Goal: Information Seeking & Learning: Learn about a topic

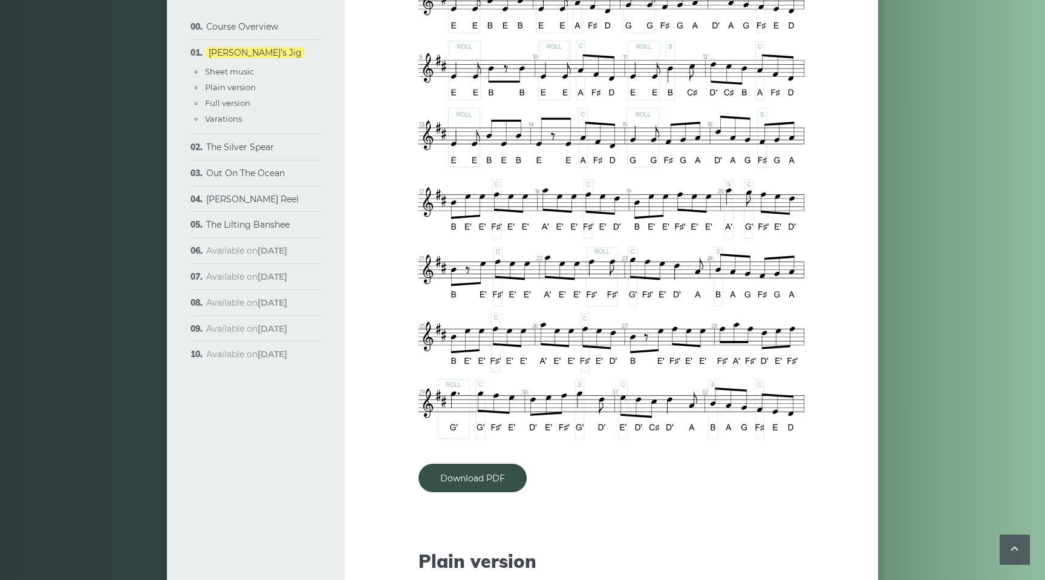
scroll to position [833, 0]
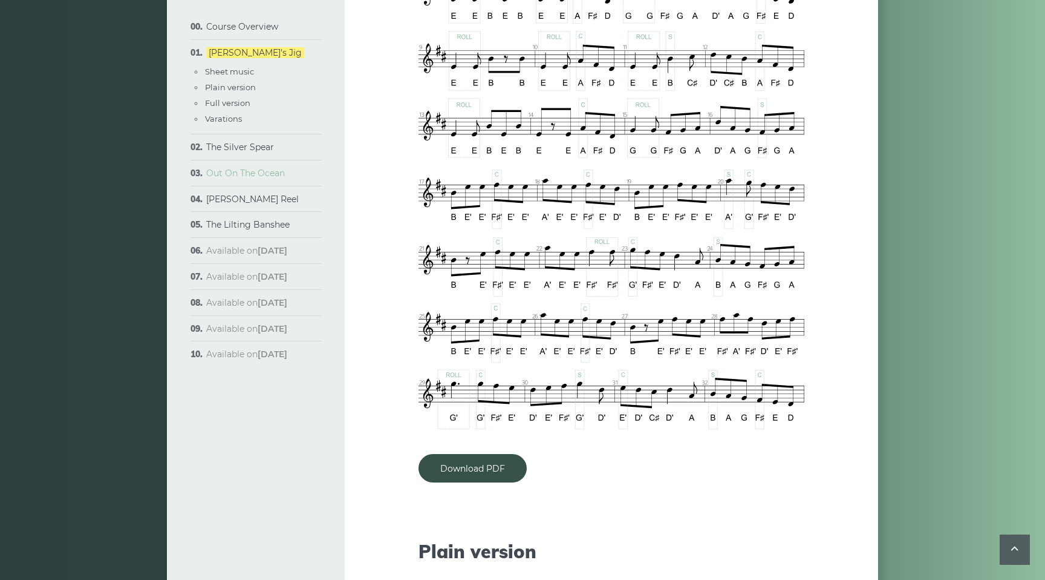
click at [261, 177] on link "Out On The Ocean" at bounding box center [245, 173] width 79 height 11
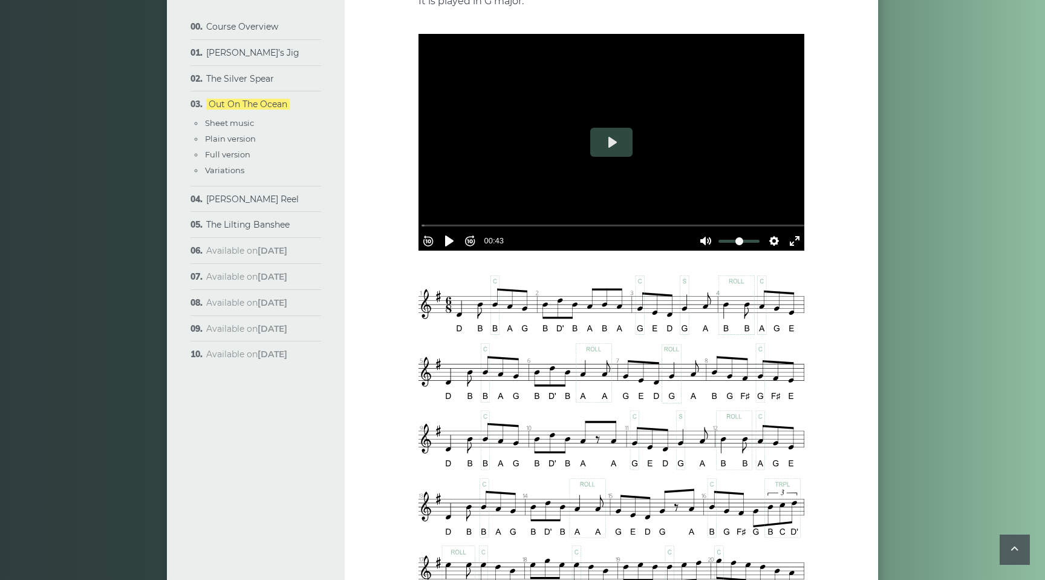
scroll to position [276, 0]
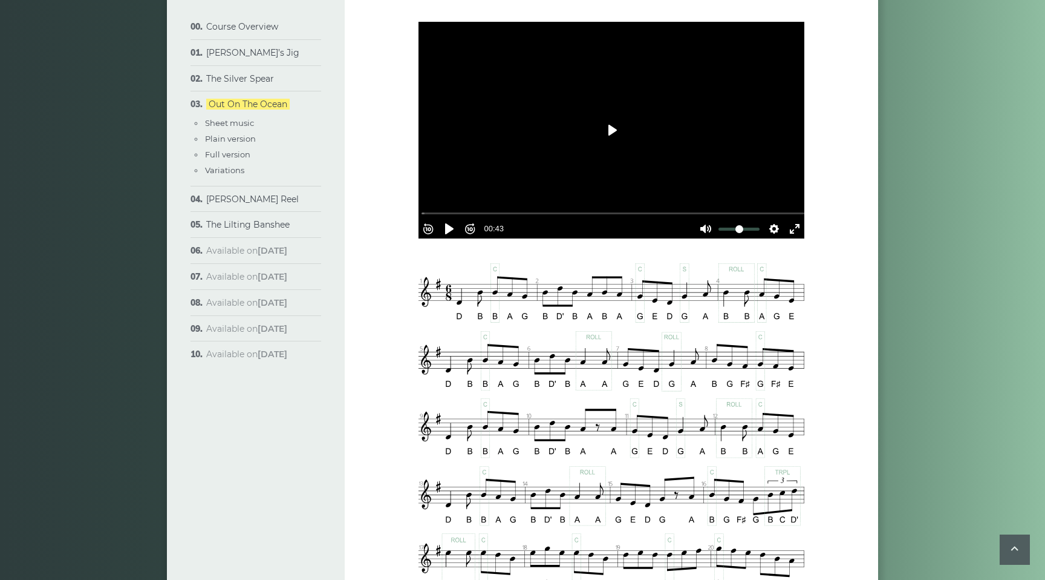
click at [608, 128] on button "Play" at bounding box center [612, 130] width 42 height 29
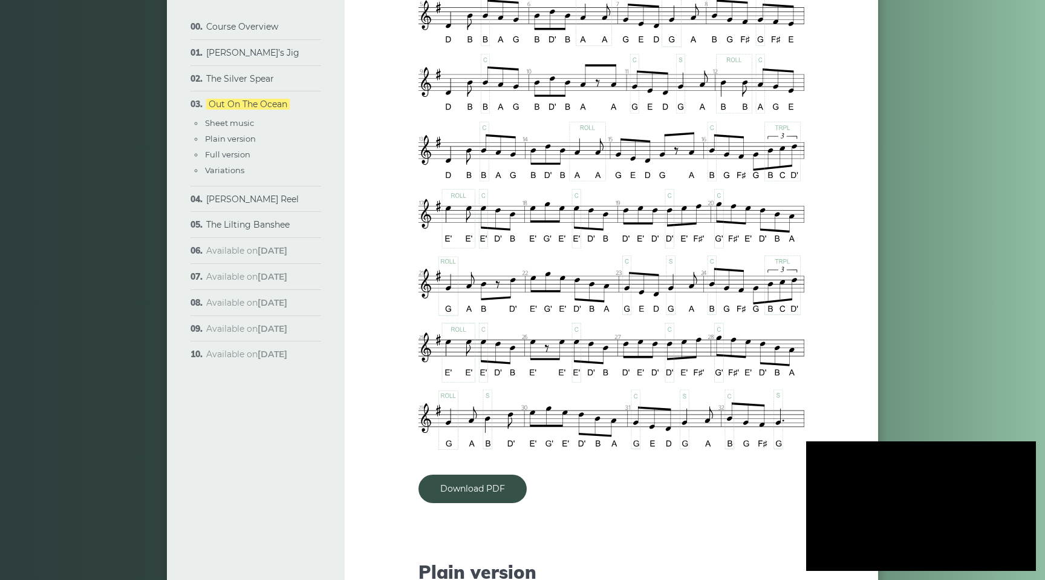
scroll to position [627, 0]
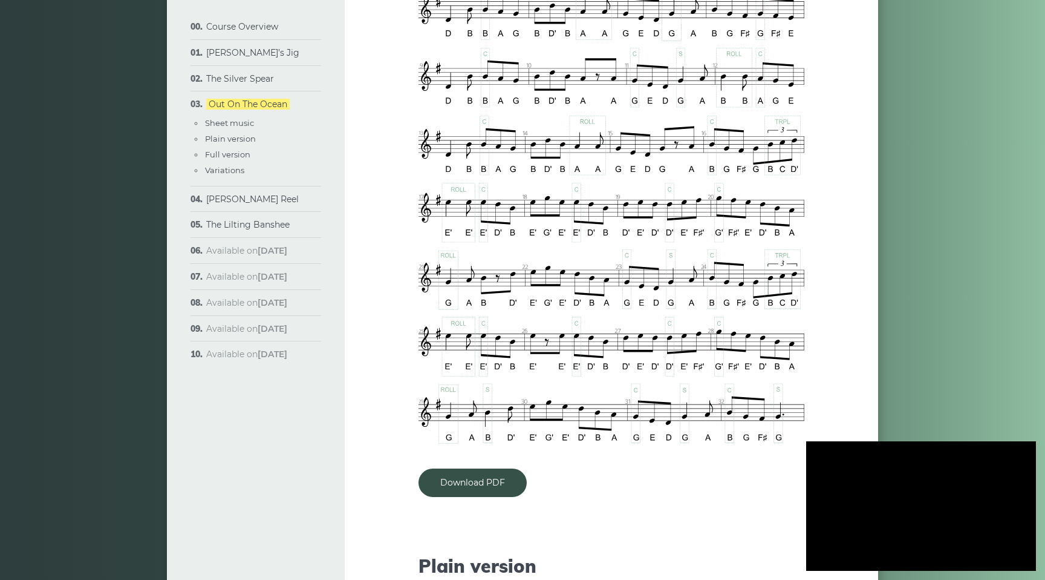
type input "***"
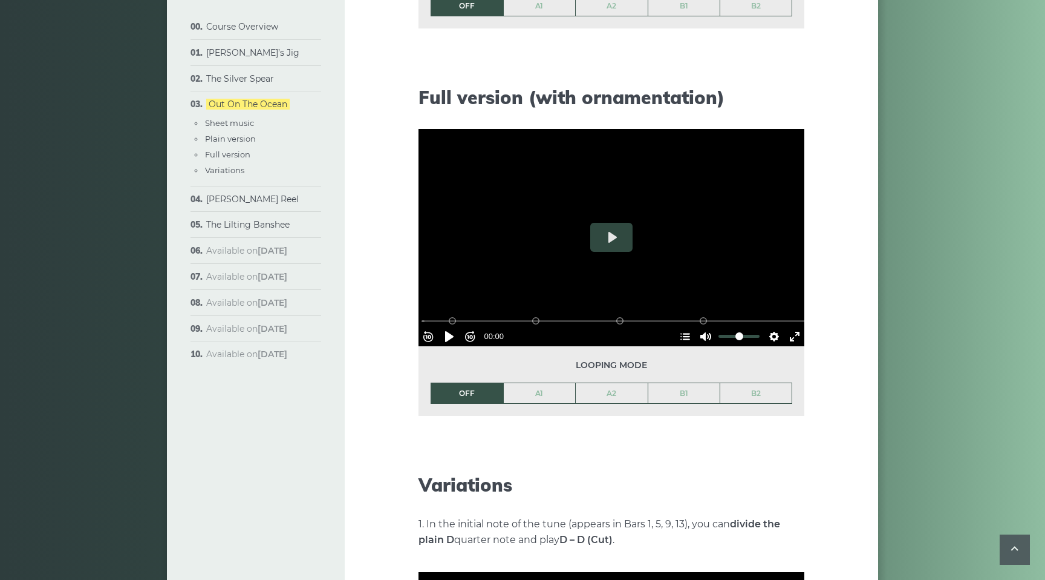
scroll to position [1484, 0]
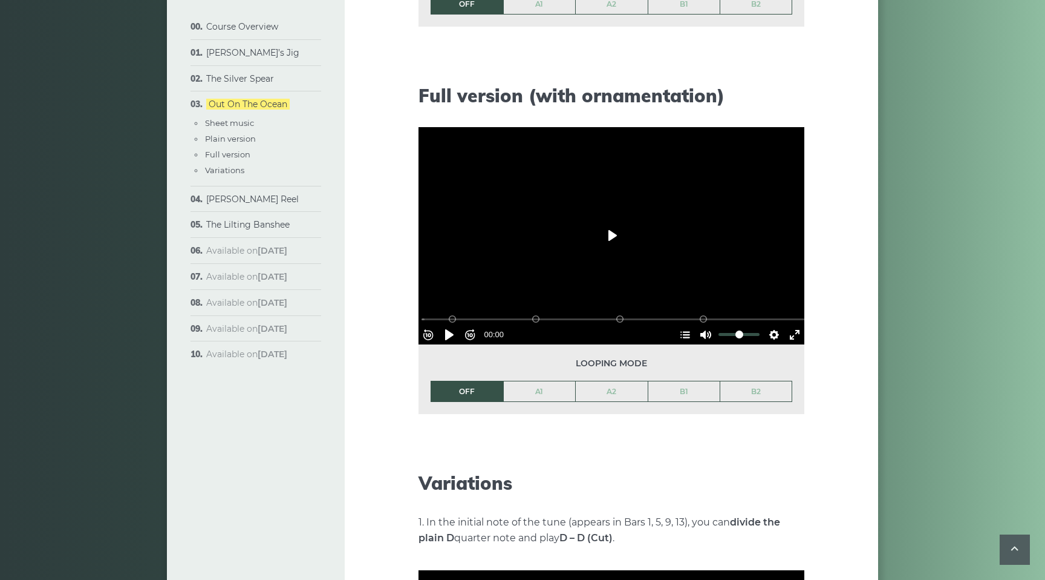
click at [611, 237] on button "Play" at bounding box center [612, 235] width 42 height 29
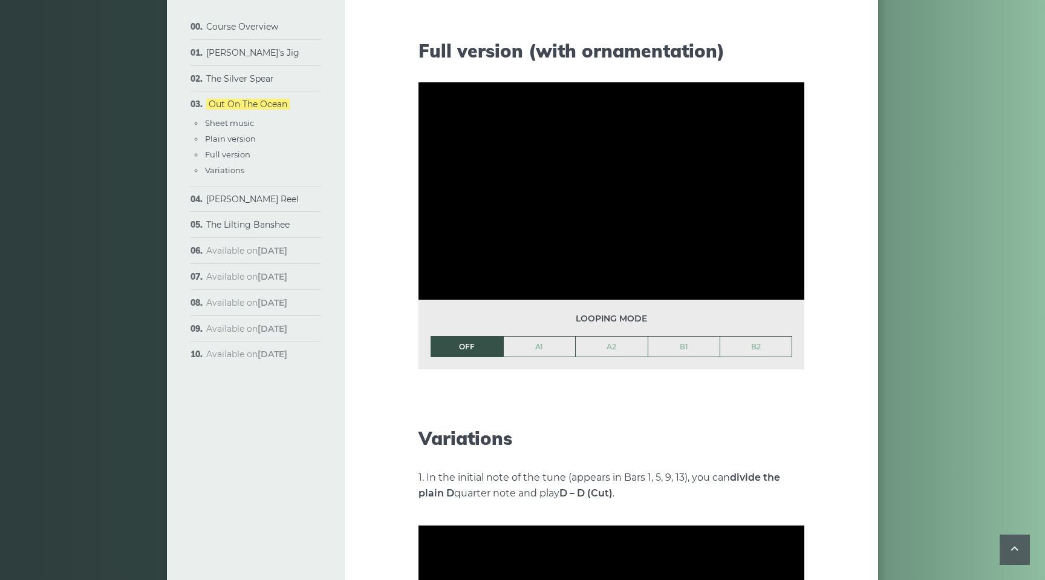
scroll to position [1487, 0]
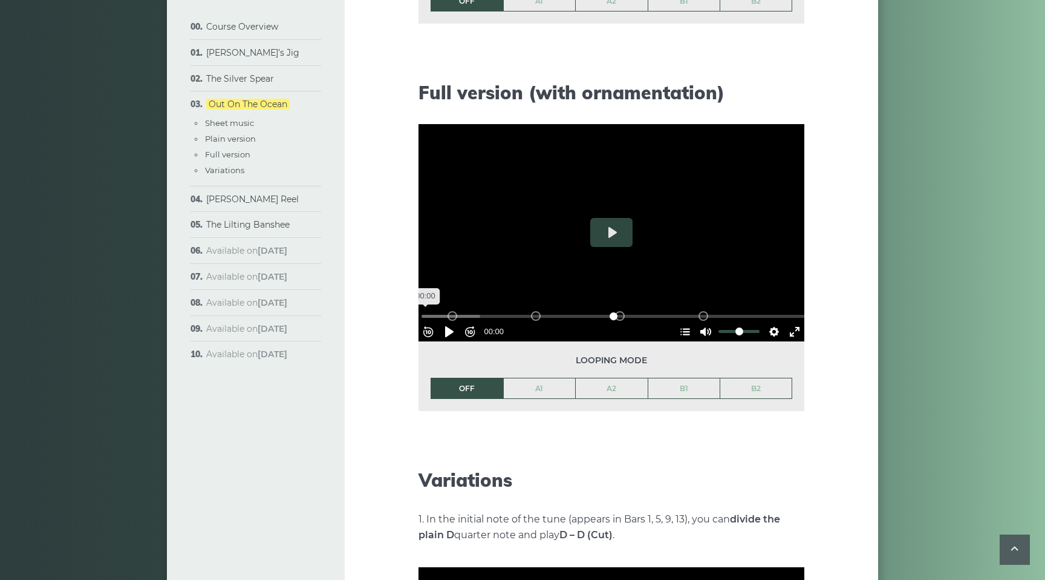
drag, startPoint x: 753, startPoint y: 311, endPoint x: 405, endPoint y: 301, distance: 347.4
click at [422, 310] on input "Seek" at bounding box center [614, 315] width 385 height 11
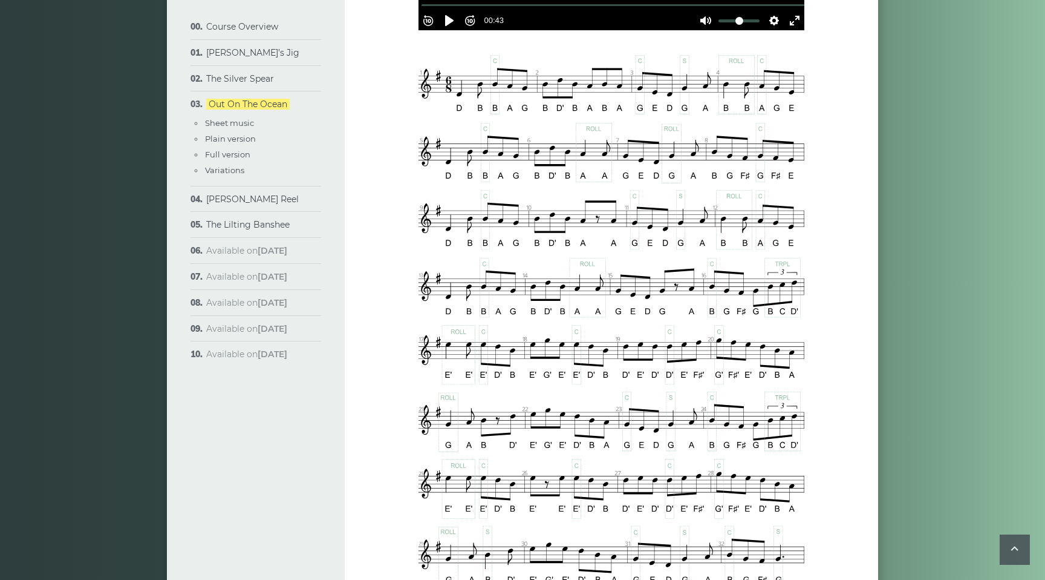
scroll to position [503, 0]
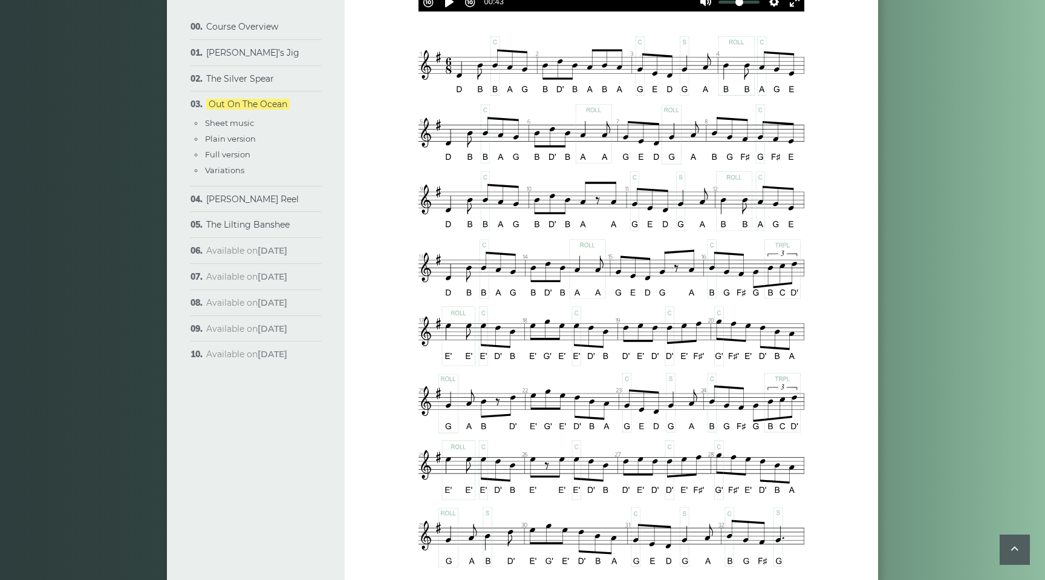
type input "***"
click at [234, 200] on link "[PERSON_NAME] Reel" at bounding box center [252, 199] width 93 height 11
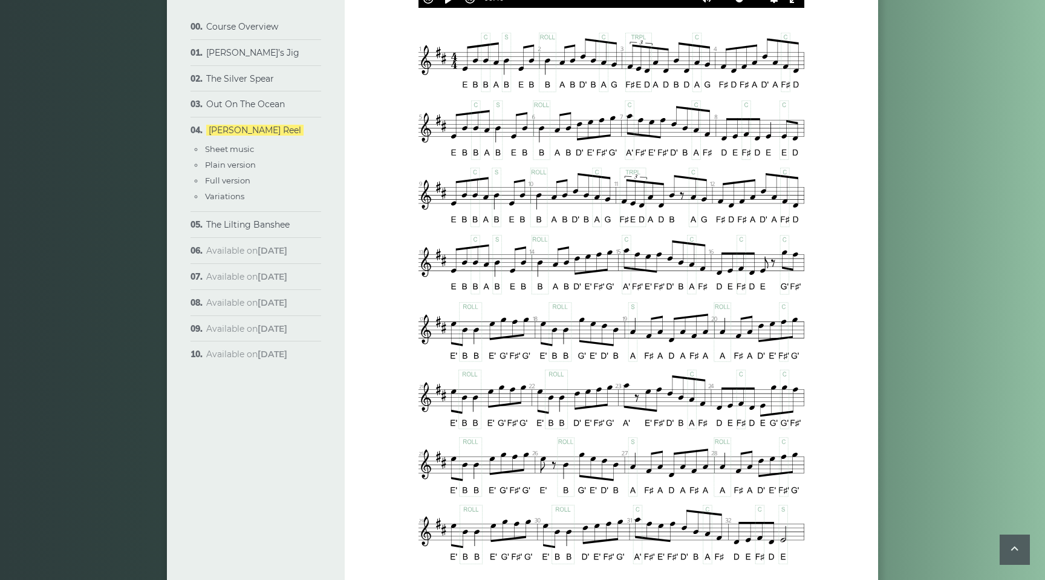
scroll to position [568, 0]
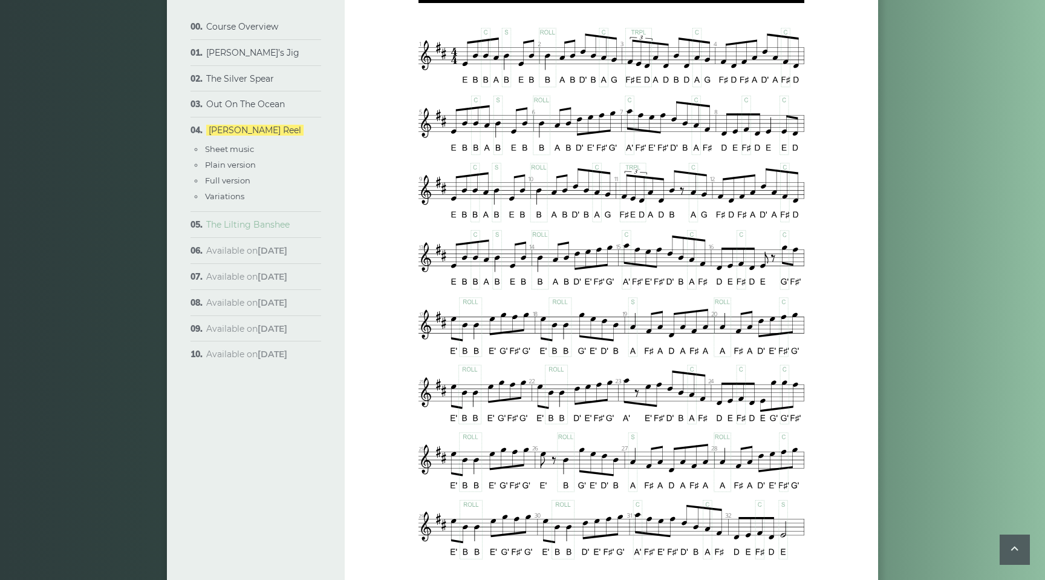
click at [287, 230] on link "The Lilting Banshee" at bounding box center [247, 224] width 83 height 11
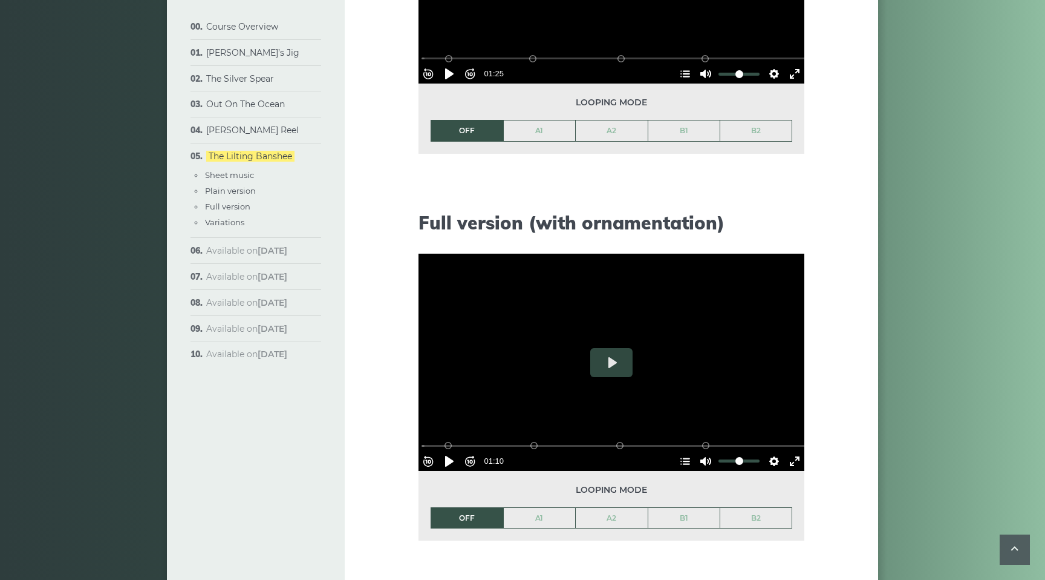
scroll to position [1384, 0]
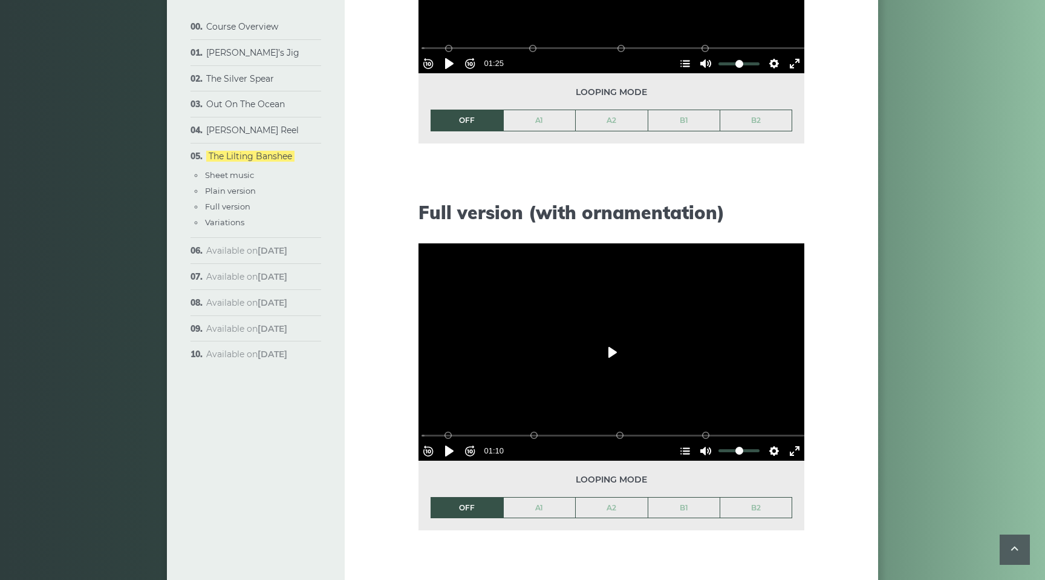
click at [608, 352] on button "Play" at bounding box center [612, 352] width 42 height 29
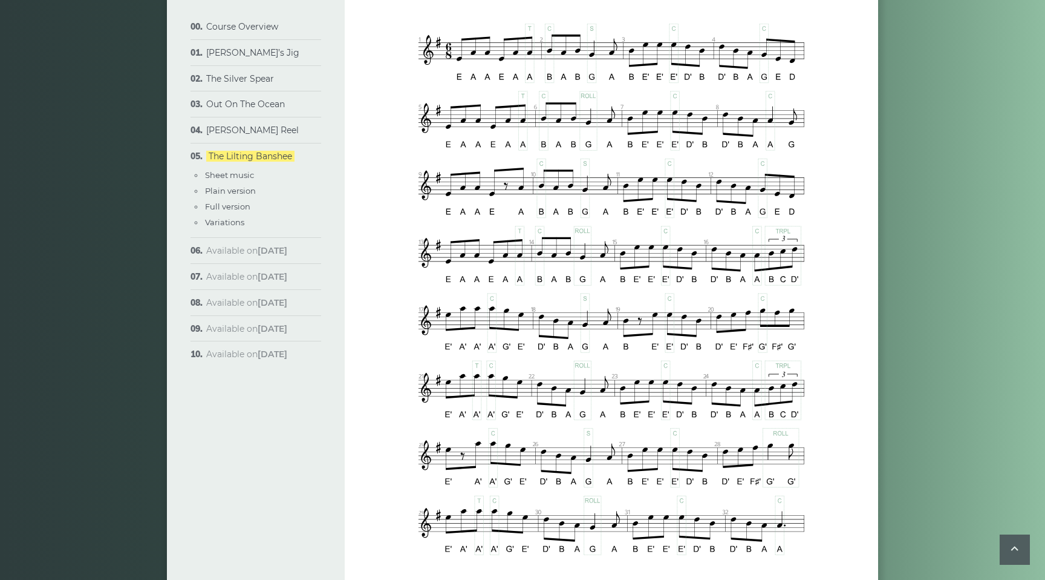
scroll to position [536, 0]
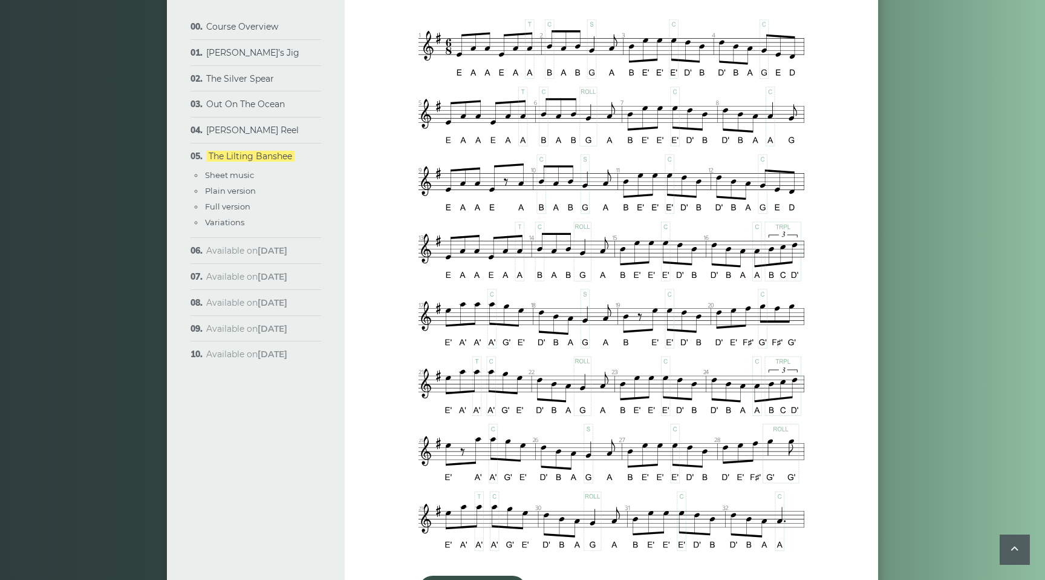
type input "***"
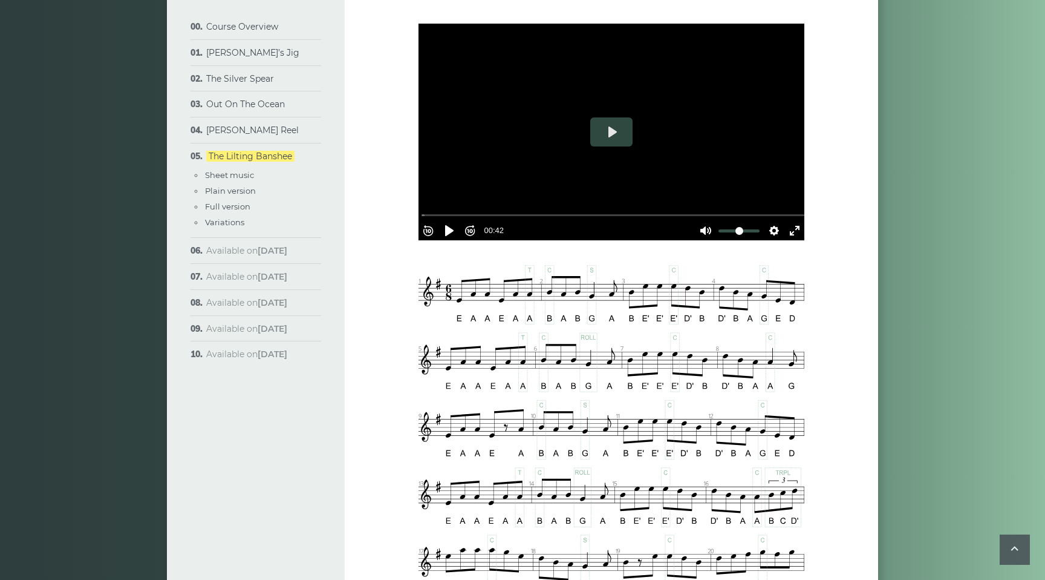
scroll to position [291, 0]
click at [250, 131] on link "[PERSON_NAME] Reel" at bounding box center [252, 130] width 93 height 11
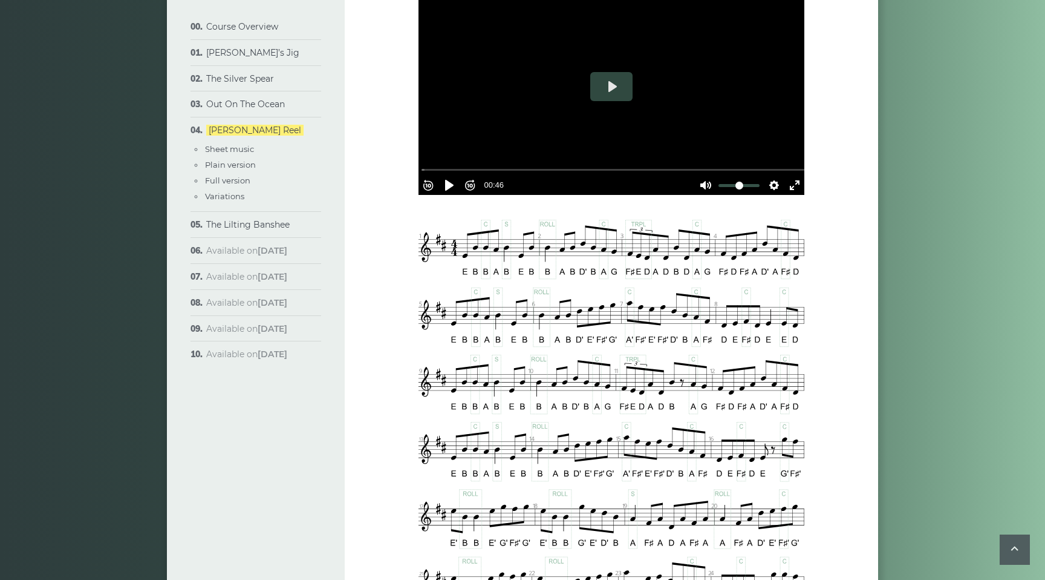
scroll to position [377, 0]
click at [258, 226] on link "The Lilting Banshee" at bounding box center [247, 224] width 83 height 11
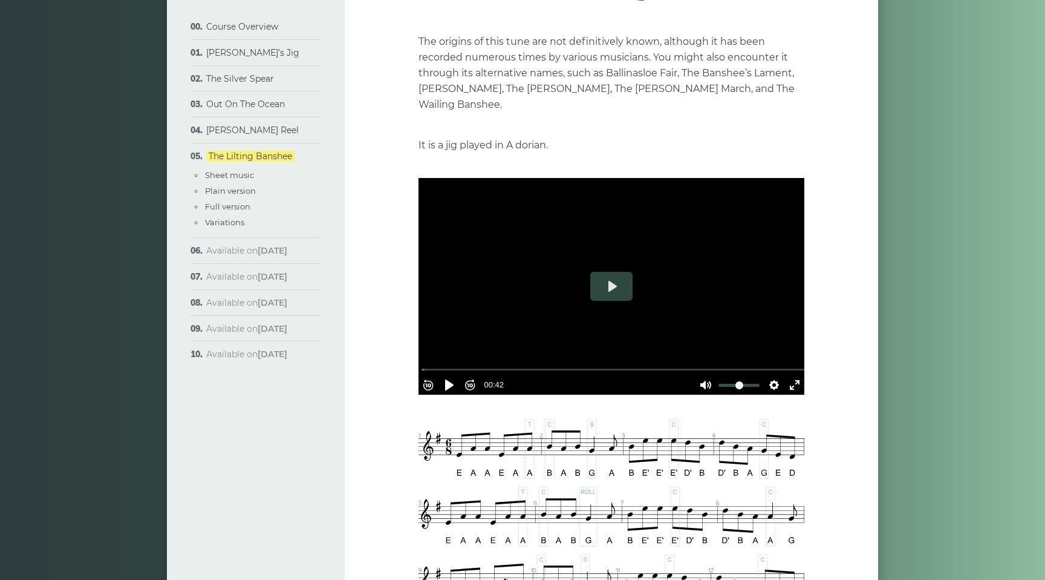
scroll to position [148, 0]
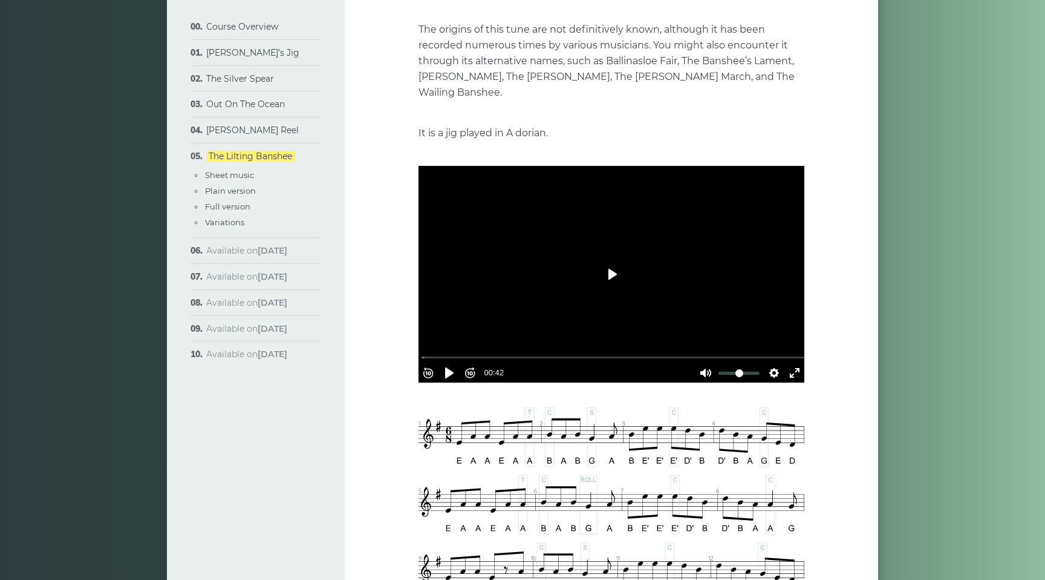
click at [610, 267] on button "Play" at bounding box center [612, 274] width 42 height 29
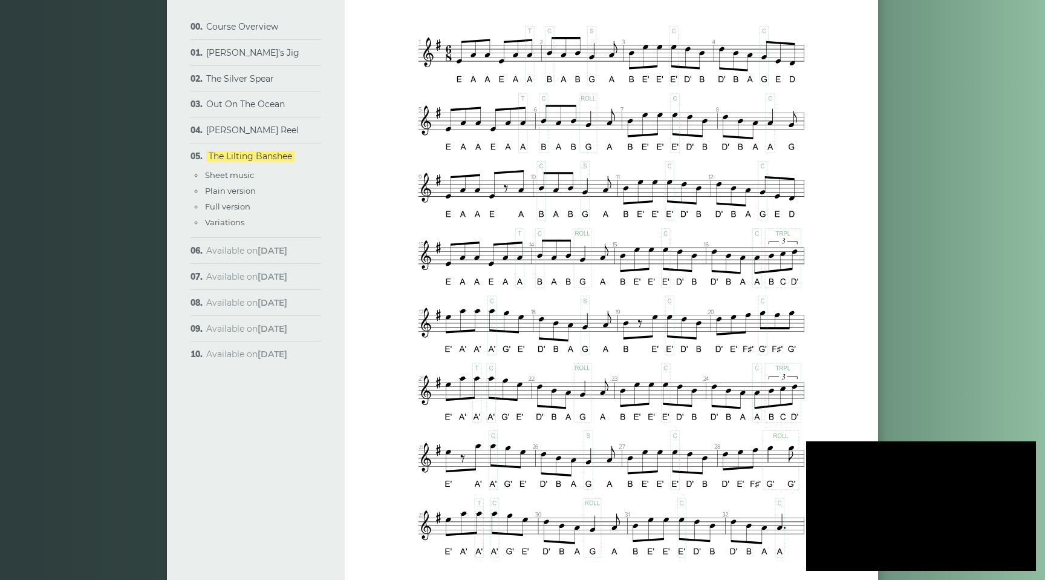
type input "****"
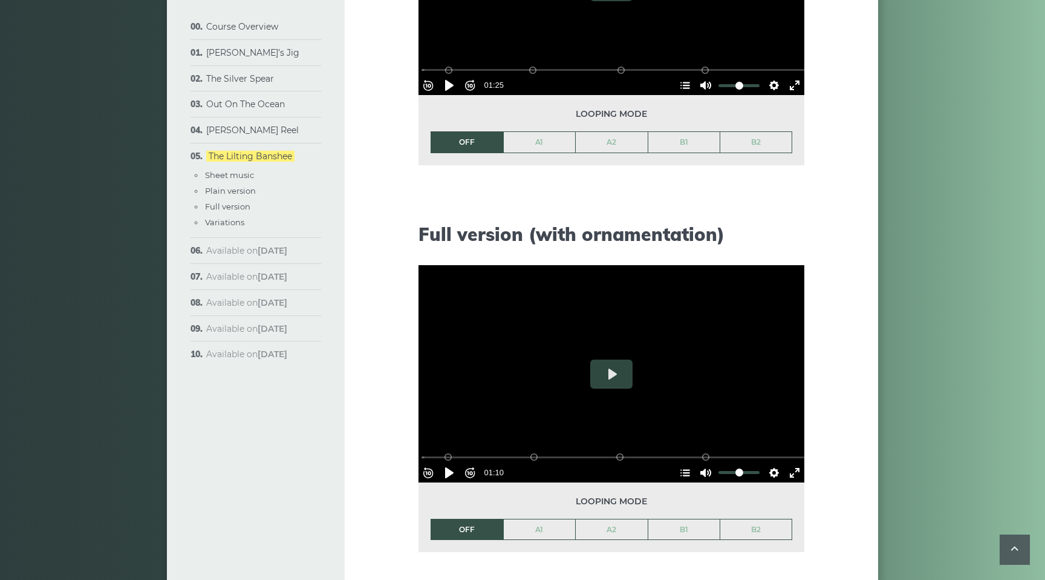
scroll to position [1352, 0]
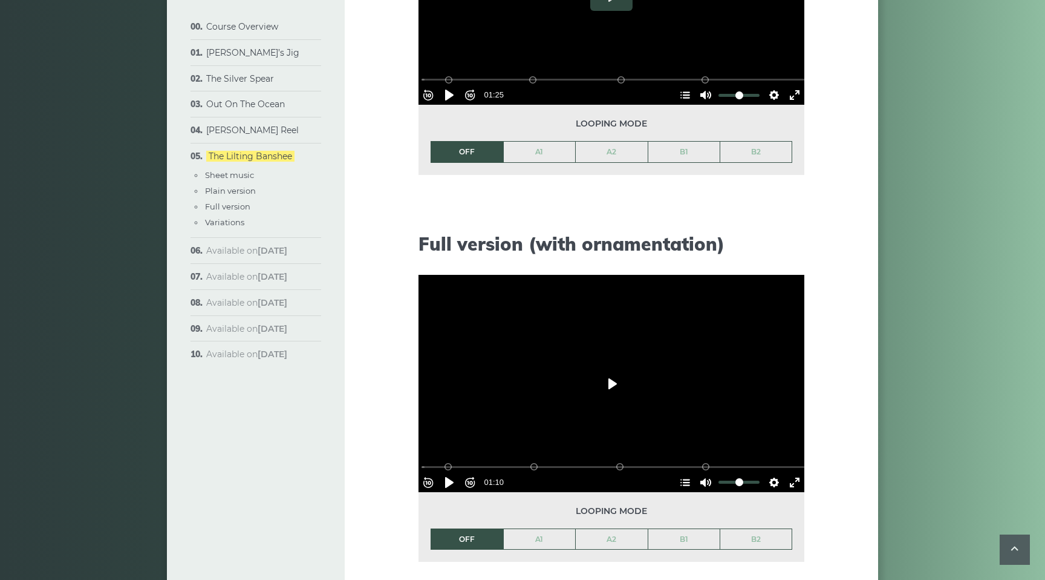
click at [609, 383] on button "Play" at bounding box center [612, 383] width 42 height 29
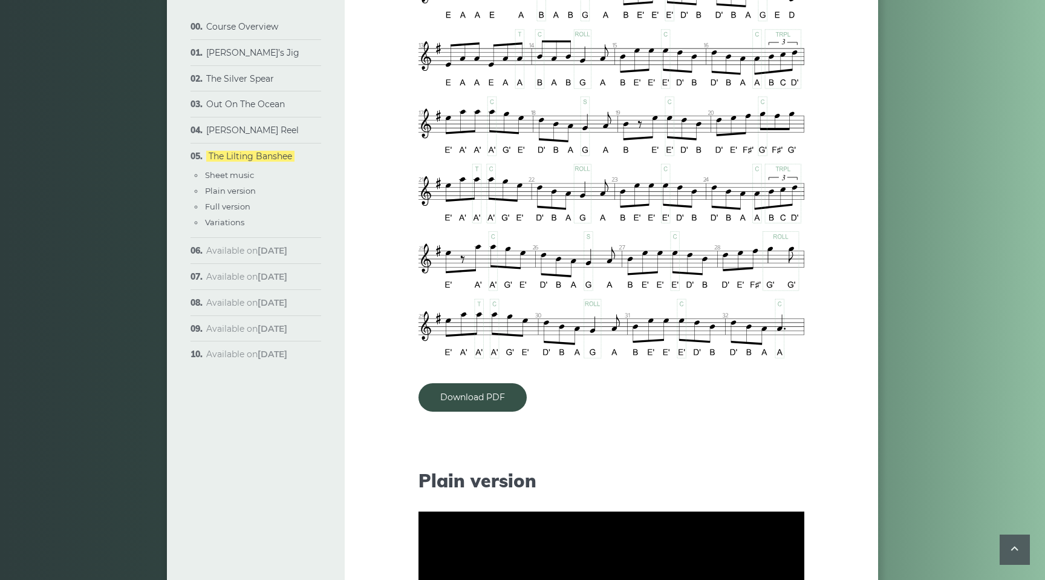
scroll to position [730, 0]
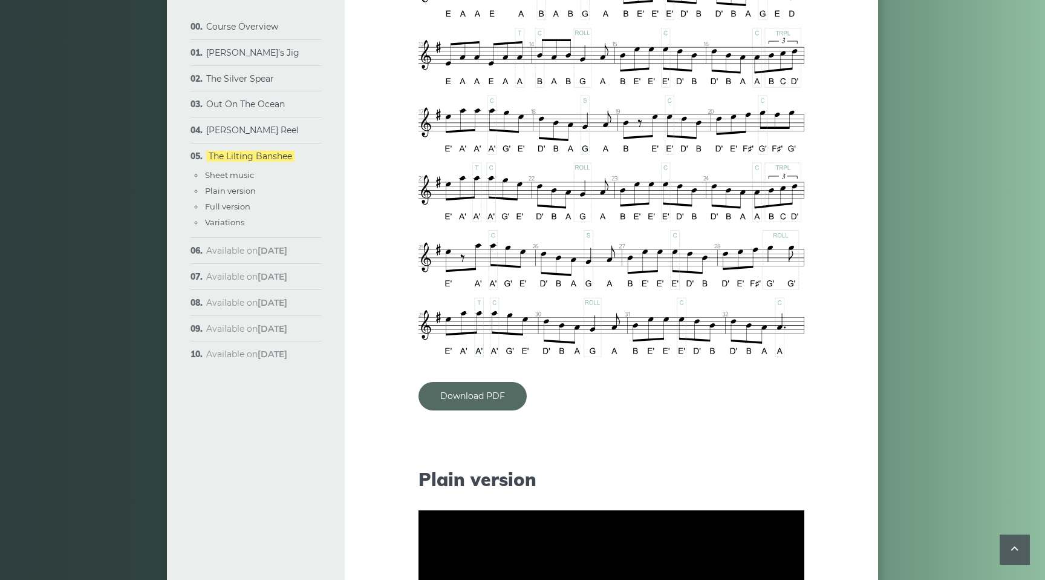
click at [466, 395] on link "Download PDF" at bounding box center [473, 396] width 108 height 28
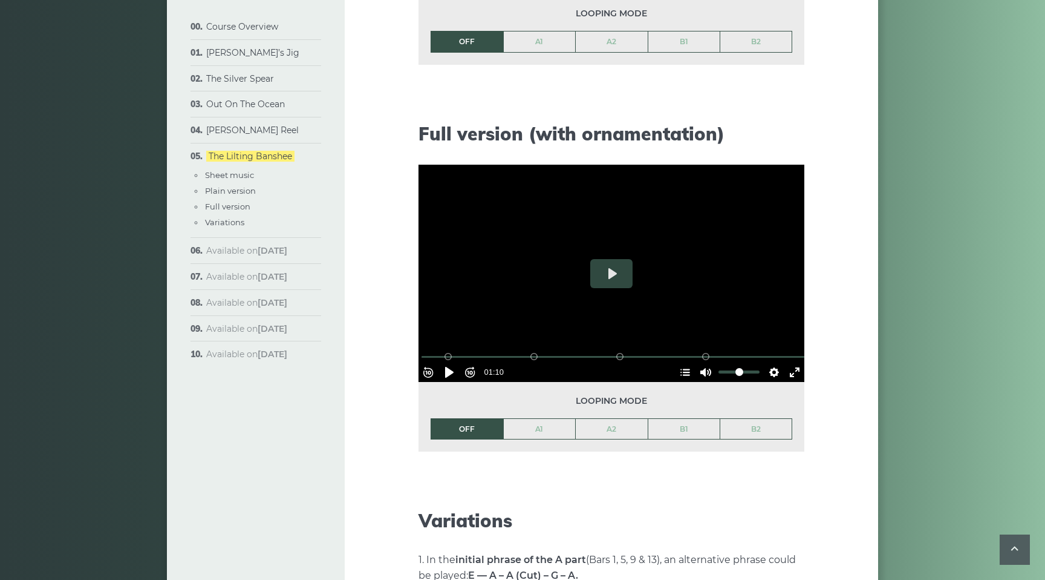
scroll to position [1470, 0]
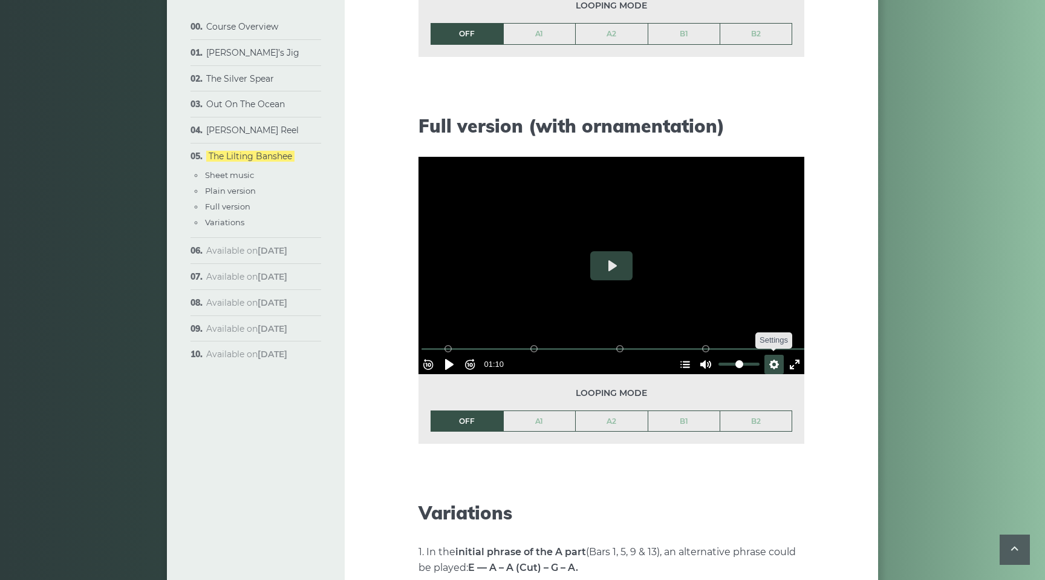
click at [767, 357] on button "Settings" at bounding box center [774, 364] width 19 height 19
click at [748, 328] on span "Speed Normal" at bounding box center [735, 334] width 60 height 13
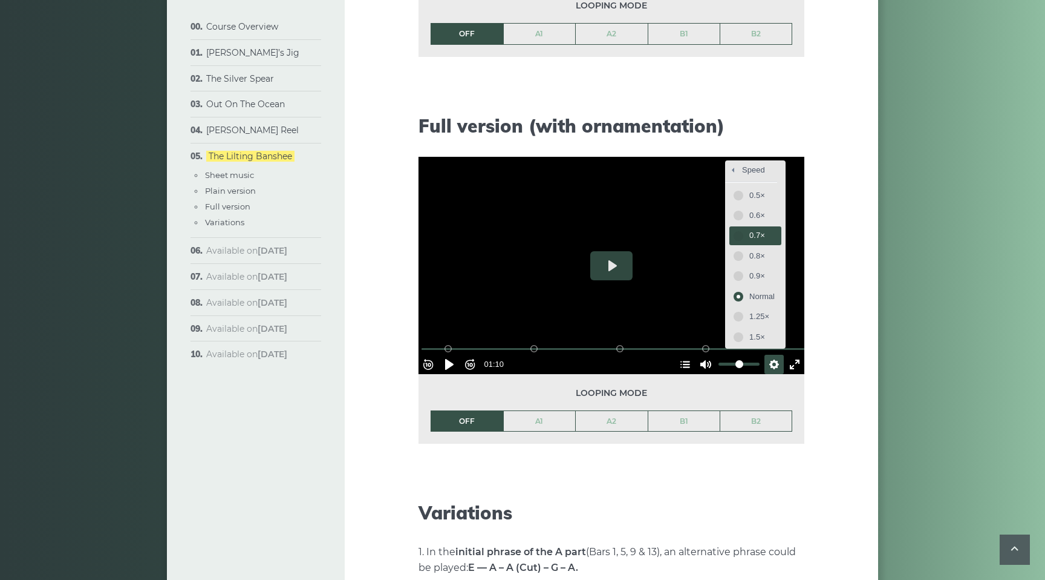
click at [751, 235] on span "0.7×" at bounding box center [762, 235] width 25 height 13
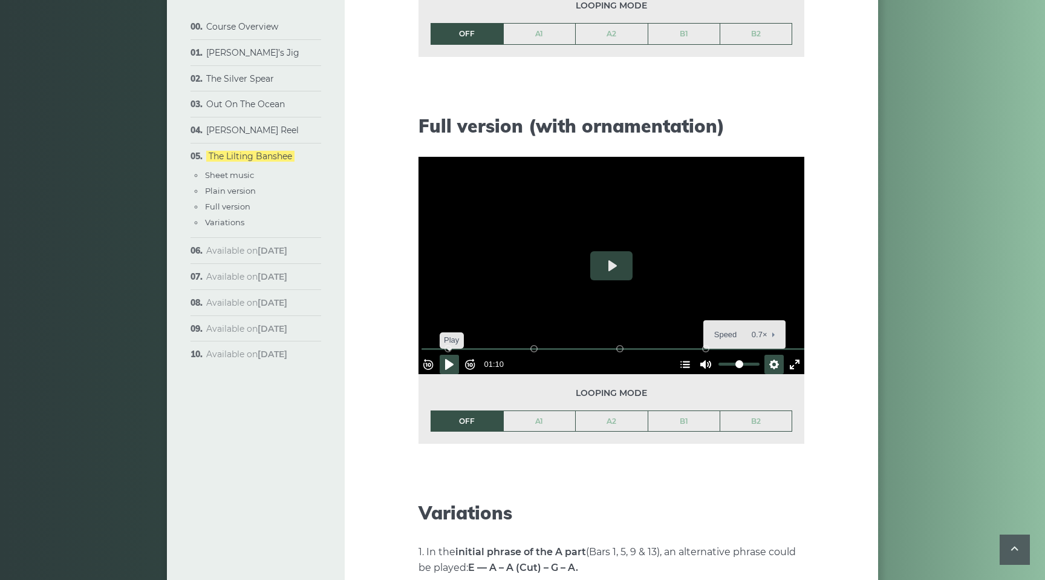
click at [454, 358] on button "Pause Play" at bounding box center [449, 364] width 19 height 19
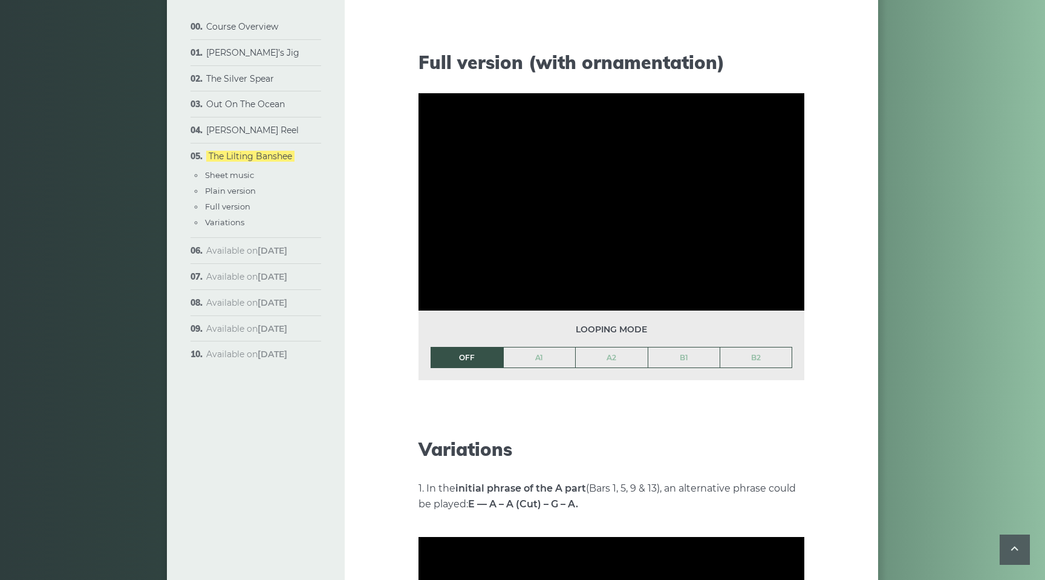
scroll to position [1536, 0]
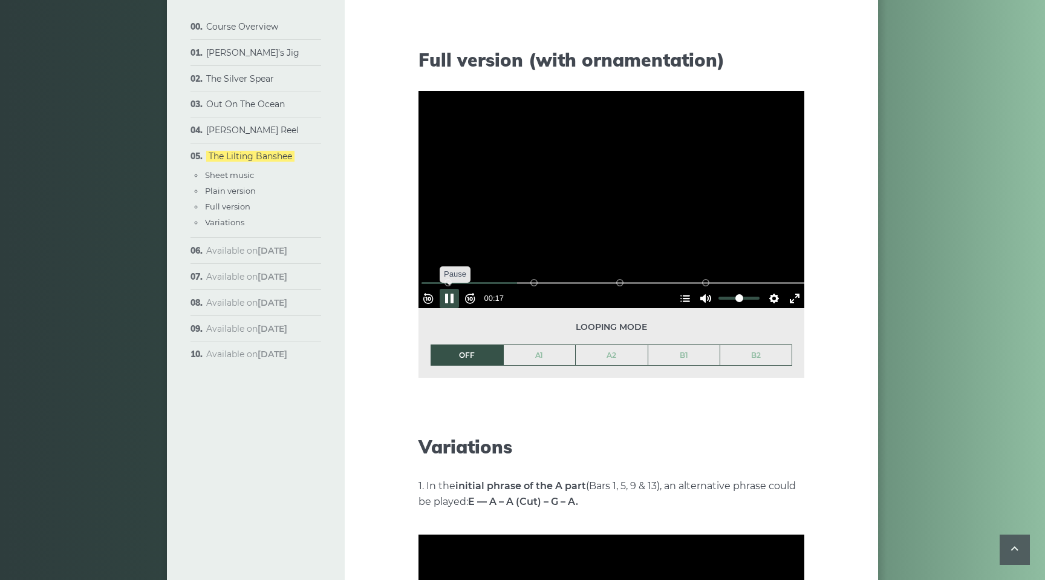
click at [456, 295] on button "Pause Play" at bounding box center [449, 298] width 19 height 19
drag, startPoint x: 522, startPoint y: 277, endPoint x: 409, endPoint y: 275, distance: 113.2
click at [422, 277] on input "Seek" at bounding box center [614, 282] width 385 height 11
click at [454, 295] on button "Pause Play" at bounding box center [449, 298] width 19 height 19
click at [454, 296] on button "Pause Play" at bounding box center [449, 298] width 19 height 19
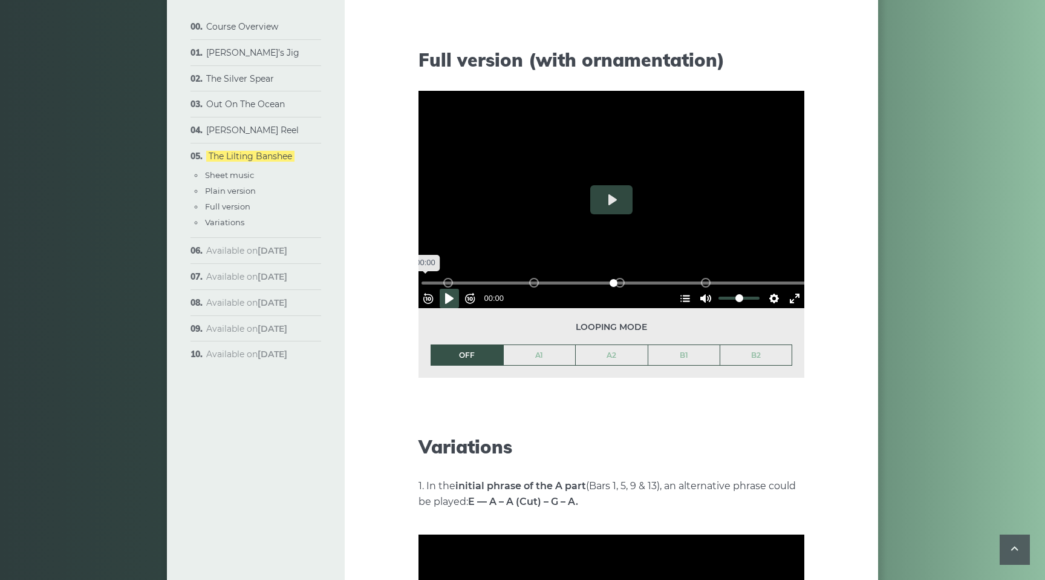
drag, startPoint x: 495, startPoint y: 276, endPoint x: 418, endPoint y: 278, distance: 76.9
click at [422, 278] on input "Seek" at bounding box center [614, 282] width 385 height 11
click at [454, 290] on button "Pause Play" at bounding box center [449, 298] width 19 height 19
click at [455, 292] on button "Pause Play" at bounding box center [449, 298] width 19 height 19
drag, startPoint x: 481, startPoint y: 276, endPoint x: 401, endPoint y: 273, distance: 80.5
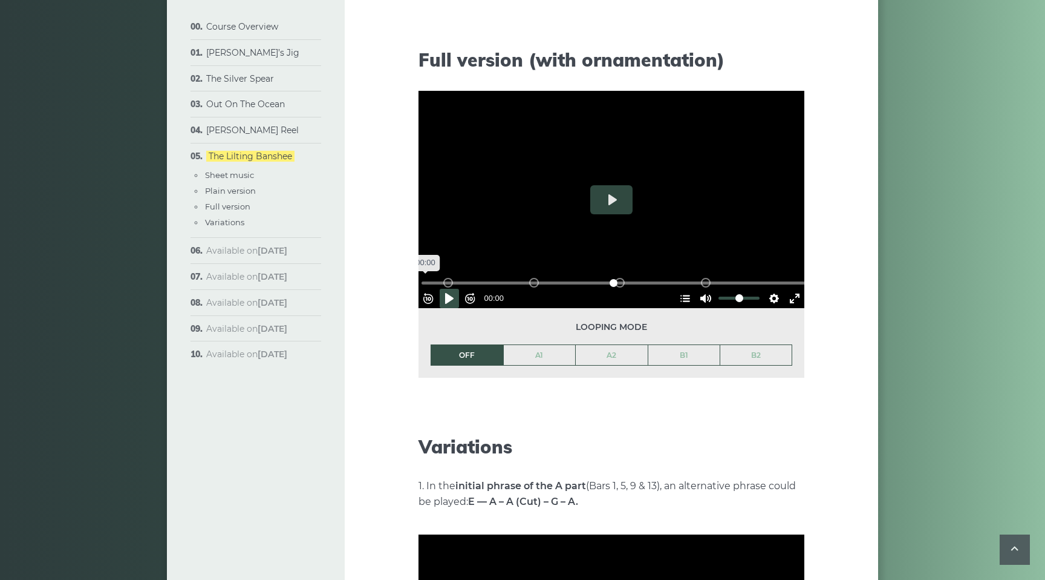
click at [422, 277] on input "Seek" at bounding box center [614, 282] width 385 height 11
click at [454, 290] on button "Pause Play" at bounding box center [449, 298] width 19 height 19
click at [458, 289] on button "Pause Play" at bounding box center [449, 298] width 19 height 19
click at [455, 291] on button "Pause Play" at bounding box center [449, 298] width 19 height 19
drag, startPoint x: 516, startPoint y: 278, endPoint x: 408, endPoint y: 275, distance: 108.3
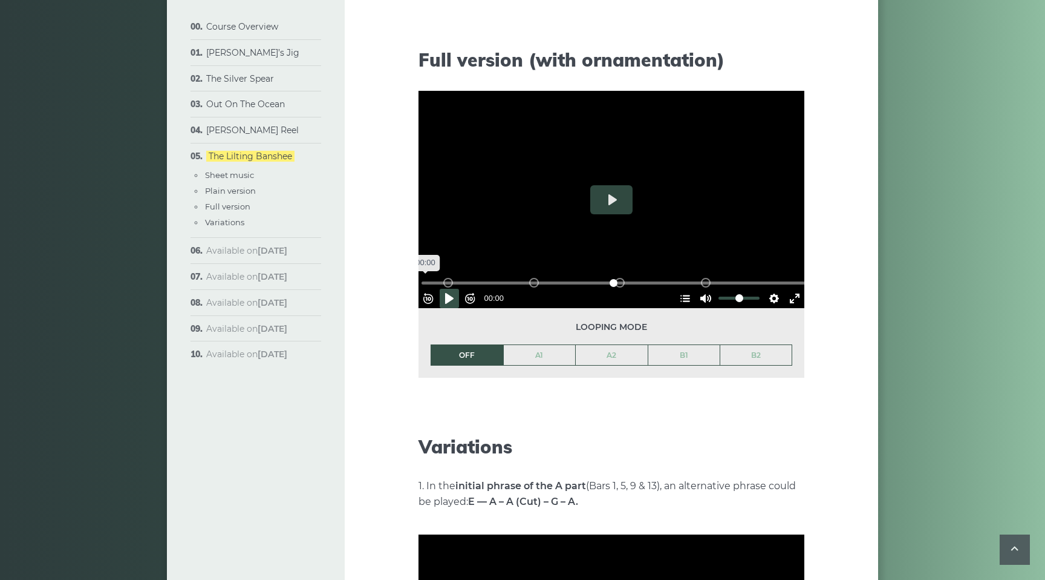
click at [422, 277] on input "Seek" at bounding box center [614, 282] width 385 height 11
drag, startPoint x: 566, startPoint y: 277, endPoint x: 414, endPoint y: 286, distance: 152.1
click at [422, 286] on input "Seek" at bounding box center [614, 282] width 385 height 11
drag, startPoint x: 621, startPoint y: 277, endPoint x: 535, endPoint y: 276, distance: 85.9
click at [535, 277] on div "B2 (Bars 25-32) B1 (Bars 17-24) A2 (Bars 9-16) A1 (Bars 1-8)" at bounding box center [615, 282] width 376 height 11
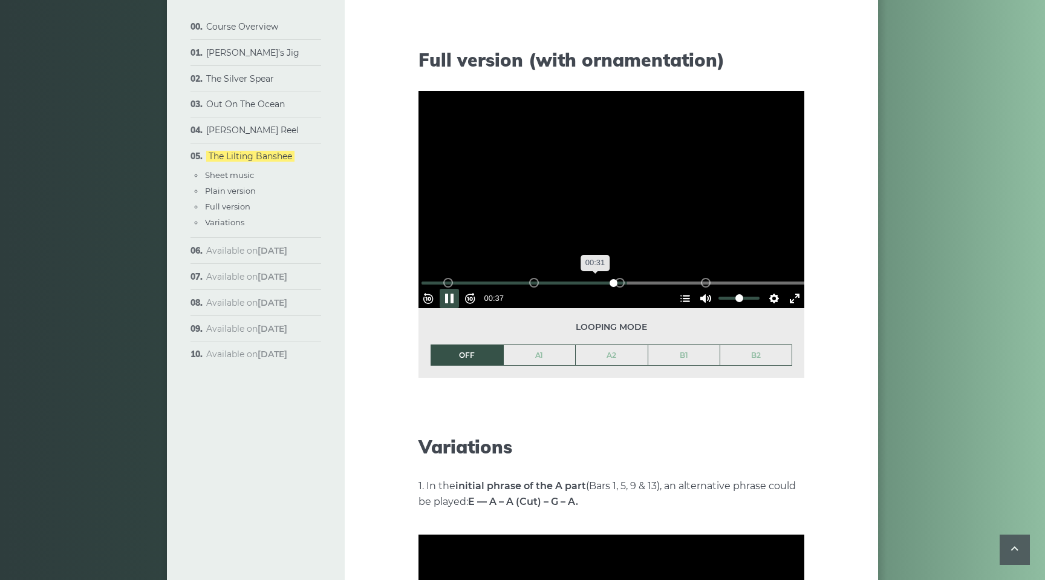
drag, startPoint x: 624, startPoint y: 273, endPoint x: 594, endPoint y: 275, distance: 30.3
click at [594, 277] on div "% buffered 00:31 B2 (Bars 25-32) B1 (Bars 17-24) A2 (Bars 9-16) A1 (Bars 1-8)" at bounding box center [613, 282] width 386 height 11
click at [633, 277] on input "Seek" at bounding box center [614, 282] width 385 height 11
drag, startPoint x: 633, startPoint y: 275, endPoint x: 535, endPoint y: 272, distance: 98.1
click at [535, 277] on input "Seek" at bounding box center [614, 282] width 385 height 11
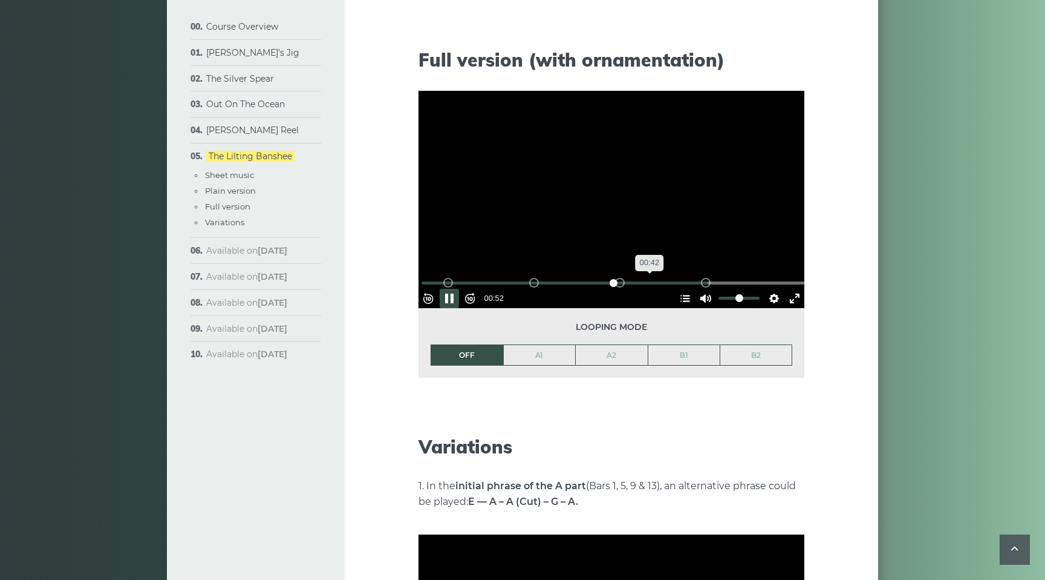
drag, startPoint x: 701, startPoint y: 275, endPoint x: 649, endPoint y: 274, distance: 51.4
click at [649, 277] on div "% buffered 00:42 B2 (Bars 25-32) B1 (Bars 17-24) A2 (Bars 9-16) A1 (Bars 1-8)" at bounding box center [613, 282] width 386 height 11
drag, startPoint x: 710, startPoint y: 275, endPoint x: 622, endPoint y: 278, distance: 88.4
click at [622, 278] on input "Seek" at bounding box center [614, 282] width 385 height 11
click at [621, 278] on div "B1 (Bars 17-24)" at bounding box center [620, 283] width 10 height 10
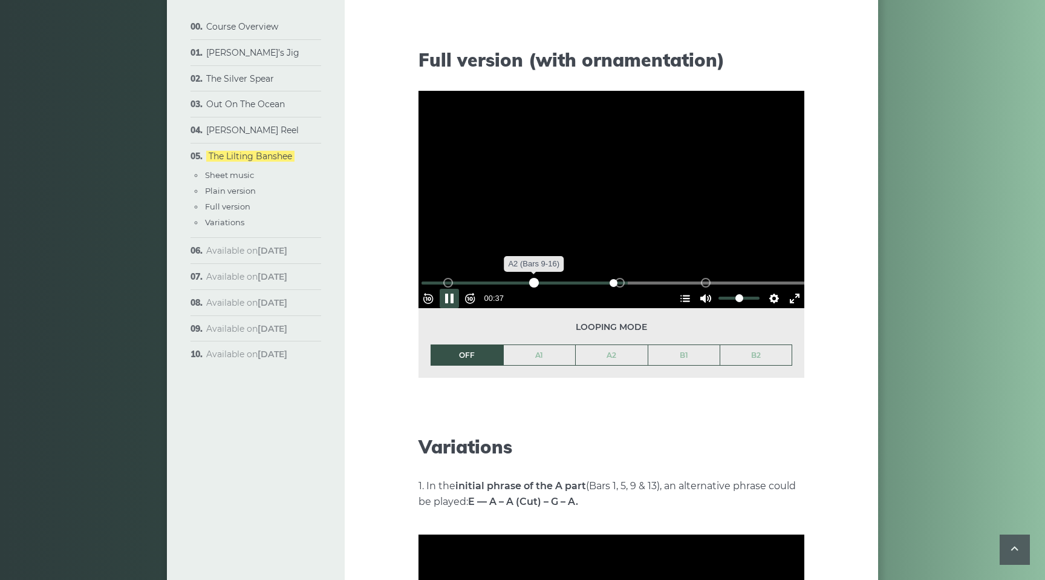
click at [535, 278] on div "A2 (Bars 9-16)" at bounding box center [534, 283] width 10 height 10
drag, startPoint x: 674, startPoint y: 275, endPoint x: 653, endPoint y: 276, distance: 21.2
click at [653, 277] on input "Seek" at bounding box center [614, 282] width 385 height 11
drag, startPoint x: 729, startPoint y: 274, endPoint x: 624, endPoint y: 266, distance: 105.6
click at [624, 277] on input "Seek" at bounding box center [614, 282] width 385 height 11
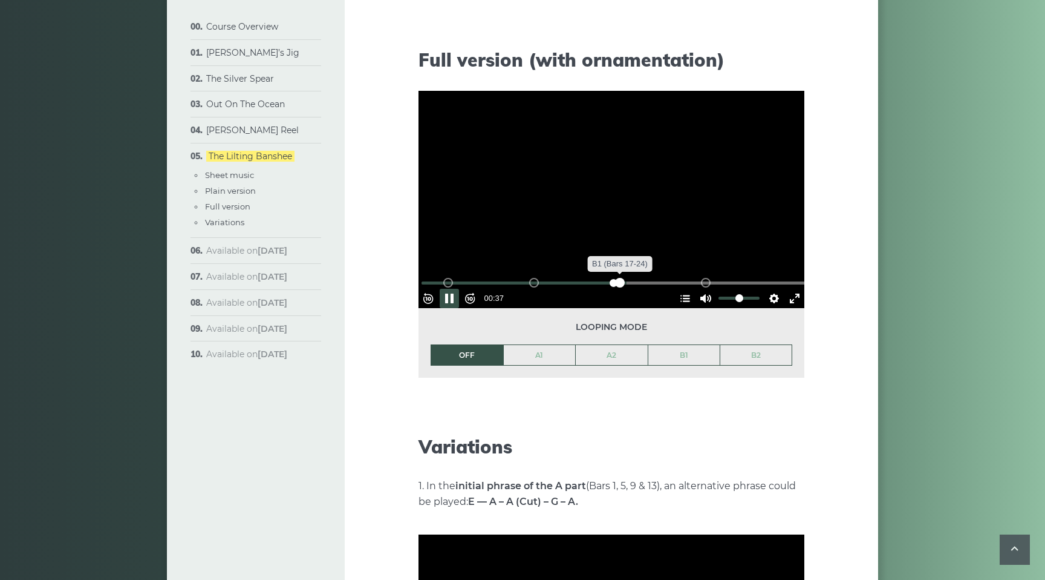
click at [620, 278] on div "B1 (Bars 17-24)" at bounding box center [620, 283] width 10 height 10
click at [704, 278] on div "B2 (Bars 25-32)" at bounding box center [706, 283] width 10 height 10
click at [454, 290] on button "Pause Play" at bounding box center [449, 298] width 19 height 19
type input "*****"
